Goal: Information Seeking & Learning: Learn about a topic

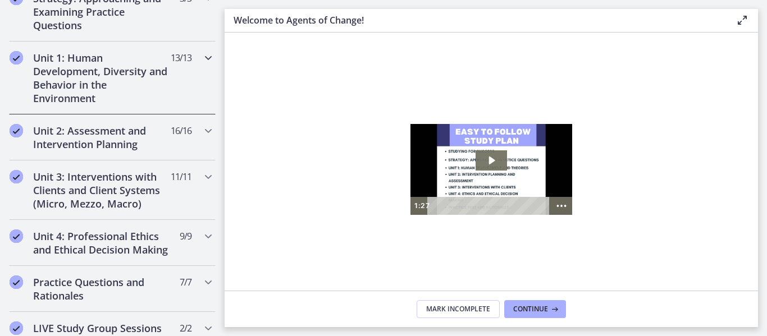
scroll to position [786, 0]
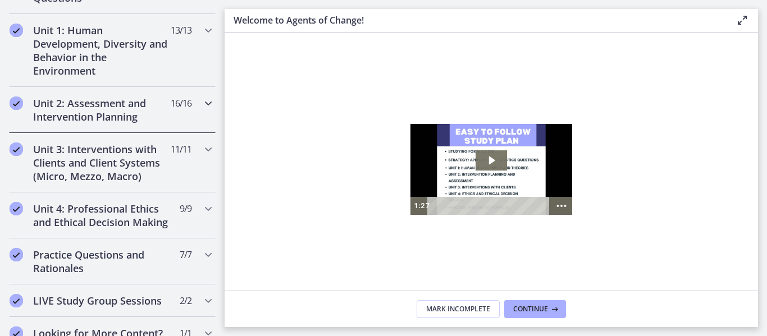
click at [201, 107] on icon "Chapters" at bounding box center [207, 103] width 13 height 13
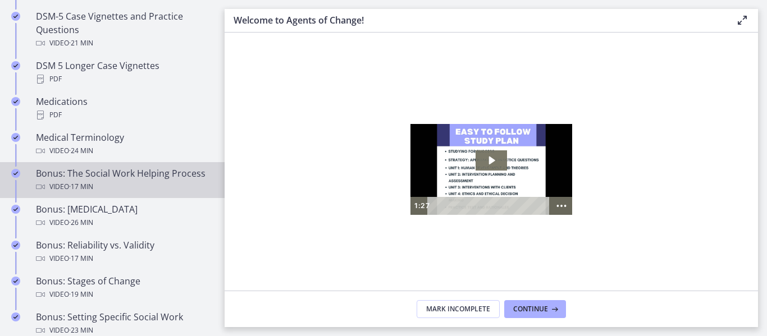
scroll to position [902, 0]
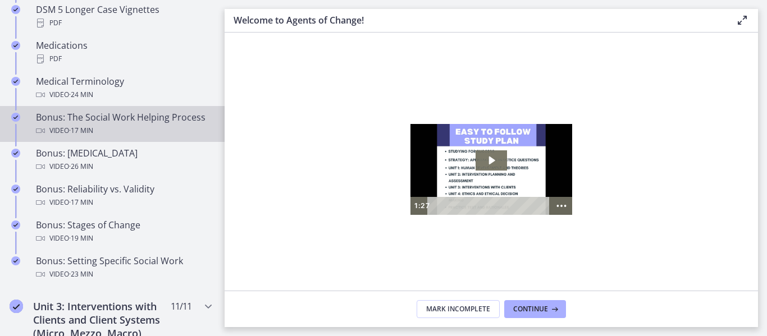
click at [121, 130] on div "Video · 17 min" at bounding box center [123, 130] width 175 height 13
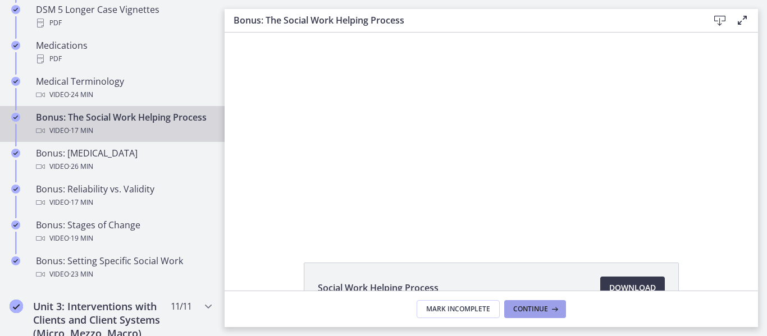
click at [536, 310] on span "Continue" at bounding box center [530, 309] width 35 height 9
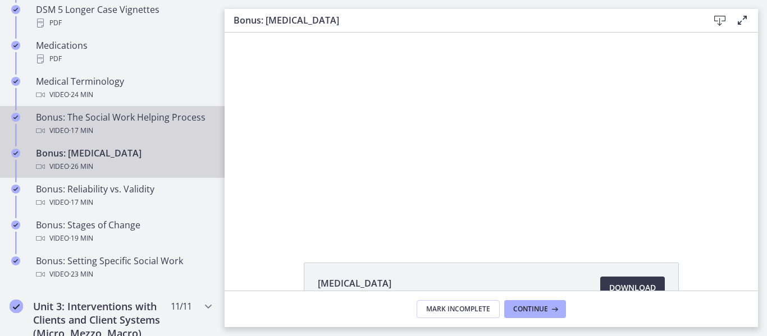
click at [154, 122] on div "Bonus: The Social Work Helping Process Video · 17 min" at bounding box center [123, 124] width 175 height 27
